Goal: Find specific page/section: Find specific page/section

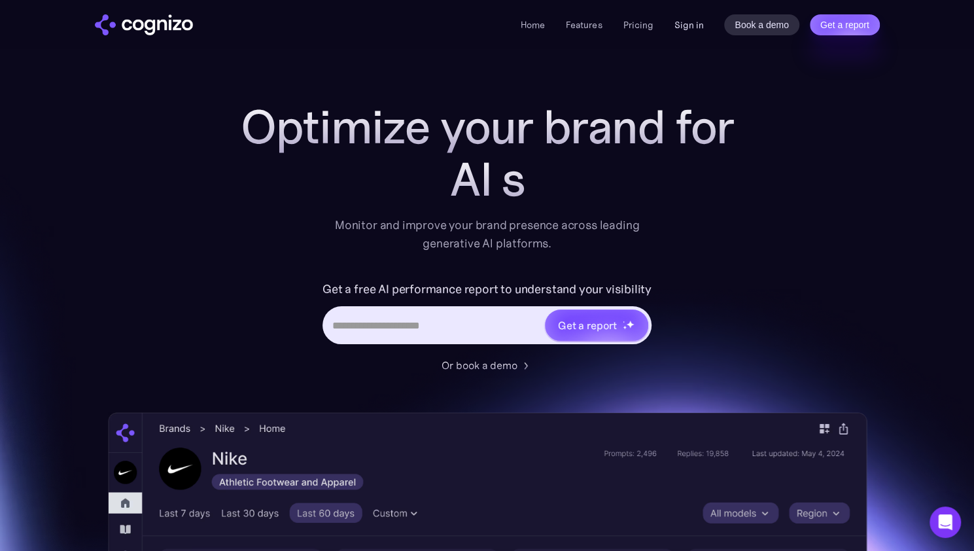
click at [697, 28] on link "Sign in" at bounding box center [688, 25] width 29 height 16
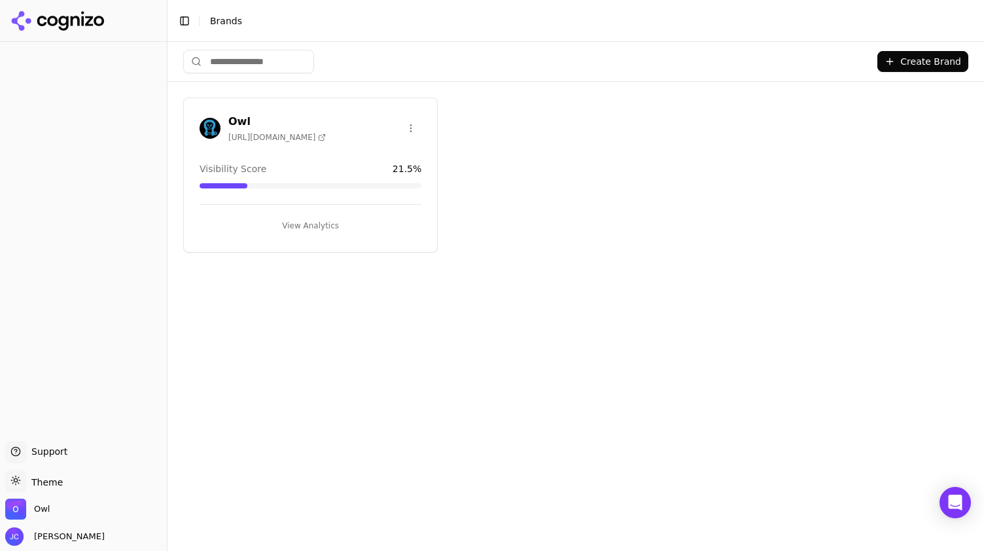
click at [325, 230] on button "View Analytics" at bounding box center [311, 225] width 222 height 21
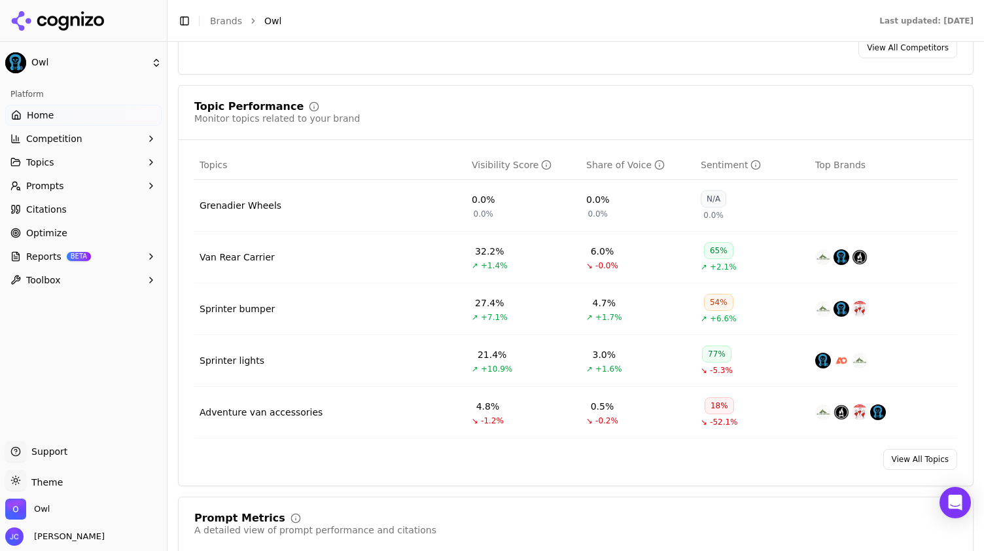
scroll to position [480, 0]
click at [894, 457] on link "View All Topics" at bounding box center [920, 458] width 74 height 21
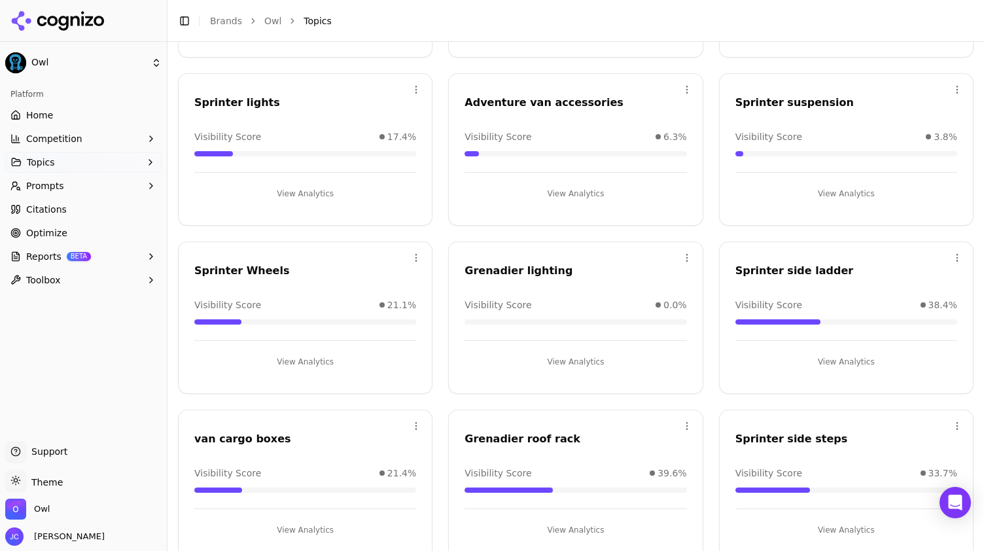
scroll to position [239, 0]
